Goal: Find specific page/section: Find specific page/section

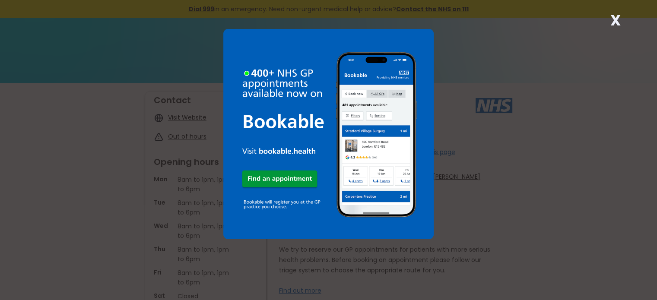
click at [81, 147] on div "X" at bounding box center [328, 150] width 657 height 300
click at [293, 175] on img at bounding box center [328, 134] width 210 height 210
click at [614, 19] on strong "X" at bounding box center [615, 20] width 10 height 21
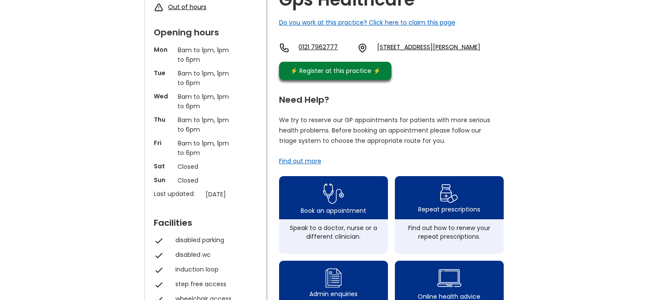
scroll to position [86, 0]
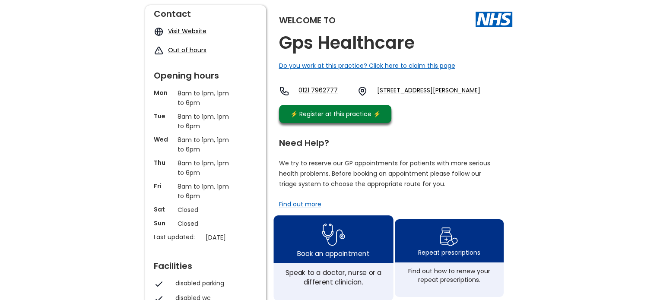
click at [337, 249] on img at bounding box center [333, 235] width 23 height 28
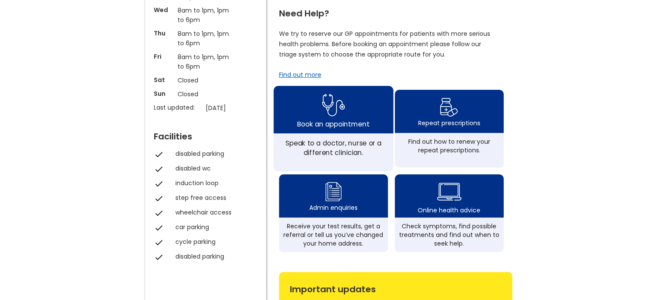
scroll to position [173, 0]
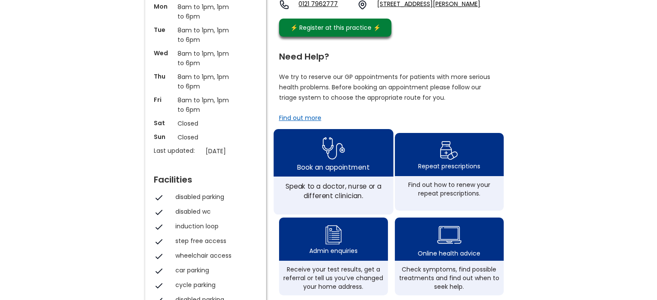
click at [331, 162] on img at bounding box center [333, 148] width 23 height 28
click at [334, 161] on img at bounding box center [333, 148] width 23 height 28
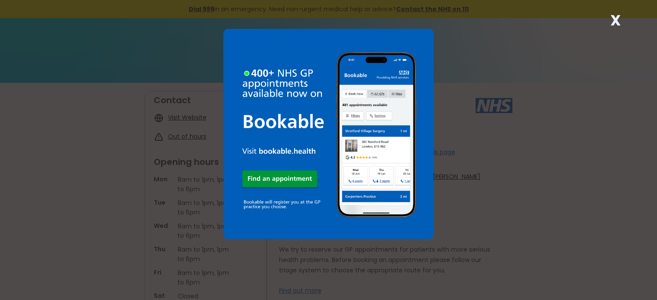
click at [284, 176] on img at bounding box center [328, 134] width 210 height 210
